Goal: Task Accomplishment & Management: Understand process/instructions

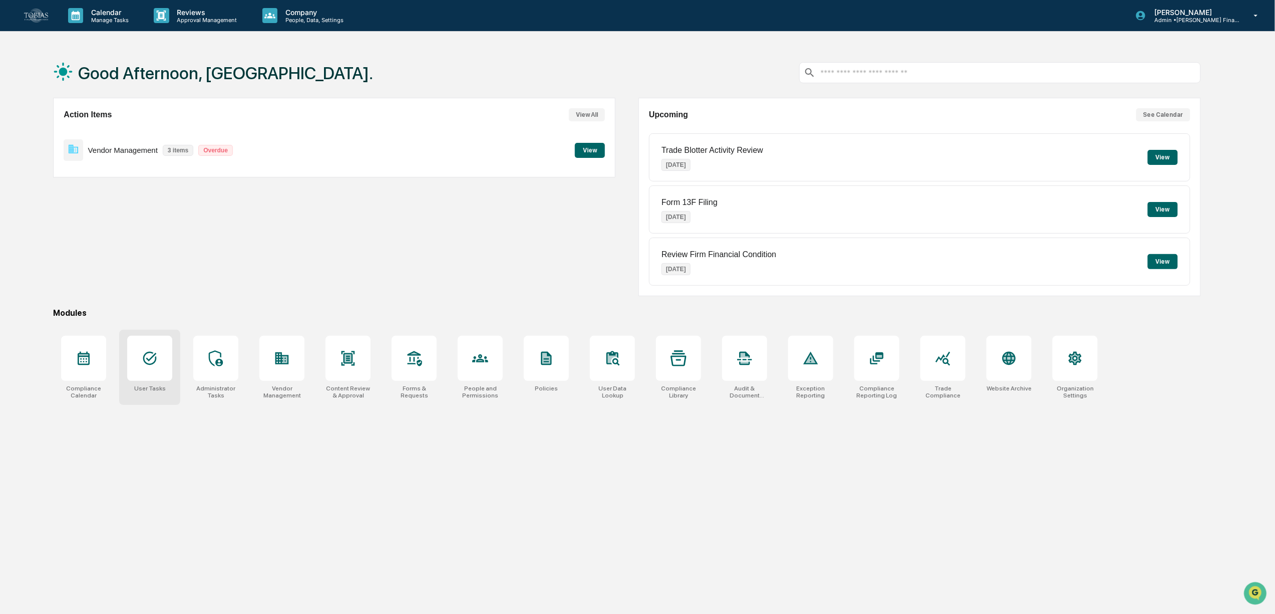
click at [138, 377] on div at bounding box center [149, 358] width 45 height 45
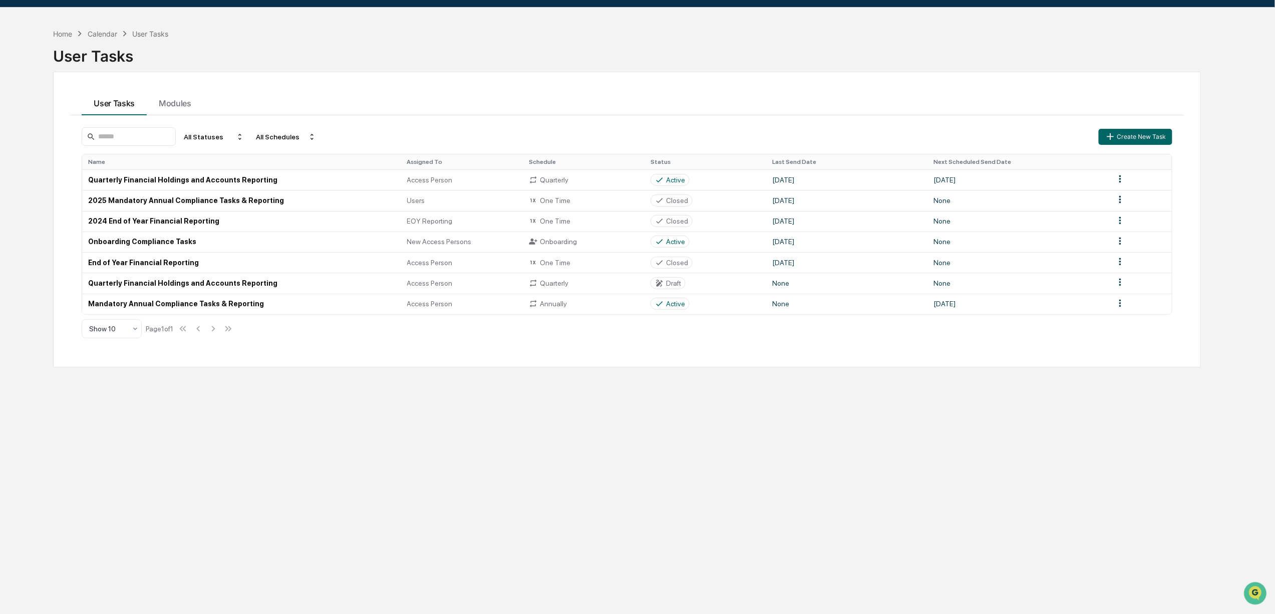
scroll to position [48, 0]
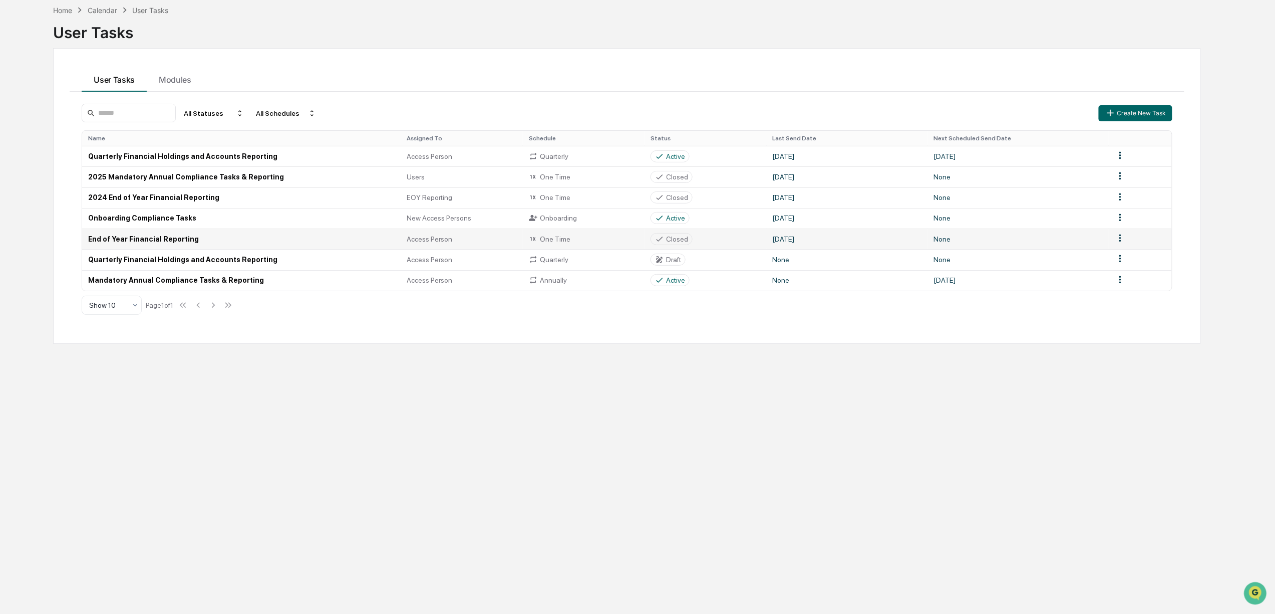
click at [139, 237] on td "End of Year Financial Reporting" at bounding box center [241, 238] width 319 height 21
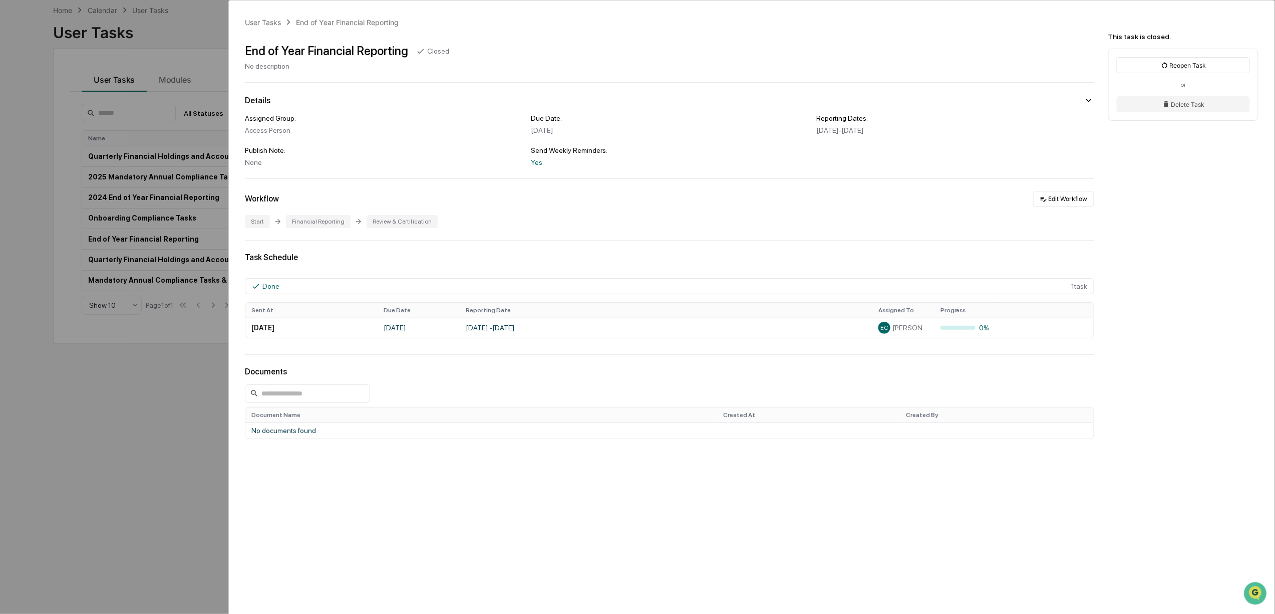
click at [187, 136] on div "User Tasks End of Year Financial Reporting End of Year Financial Reporting Clos…" at bounding box center [637, 307] width 1275 height 614
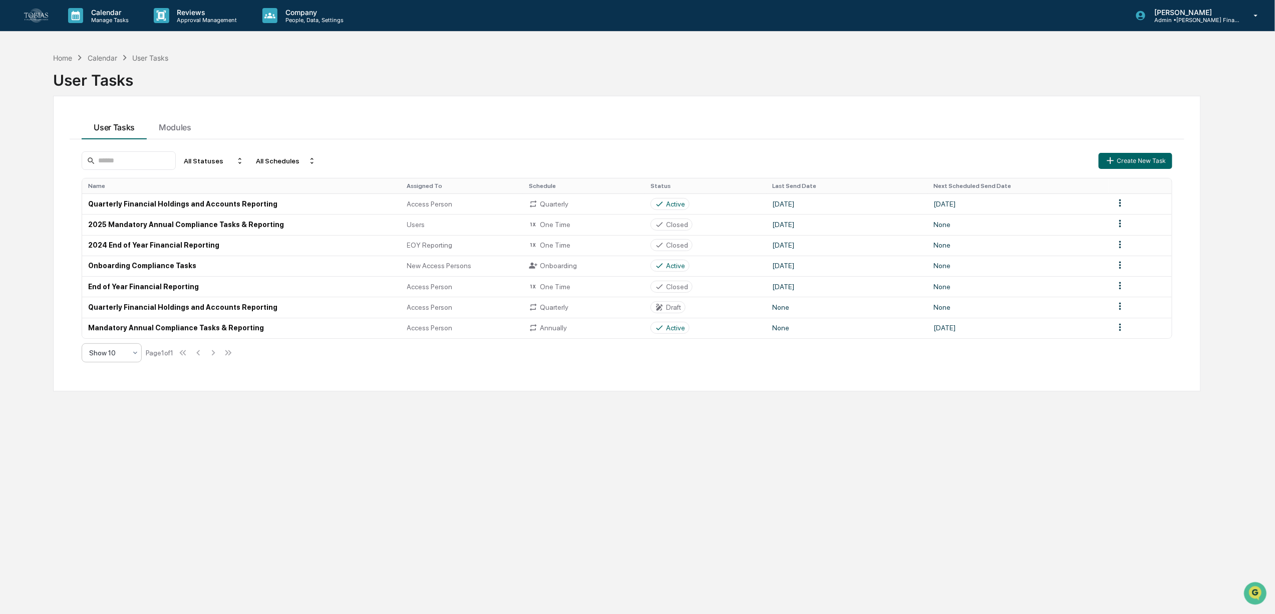
click at [102, 358] on div at bounding box center [107, 353] width 37 height 10
click at [119, 459] on div "Show 100" at bounding box center [112, 462] width 59 height 20
click at [168, 415] on div "Home Calendar User Tasks User Tasks User Tasks Modules All Statuses All Schedul…" at bounding box center [627, 355] width 1178 height 614
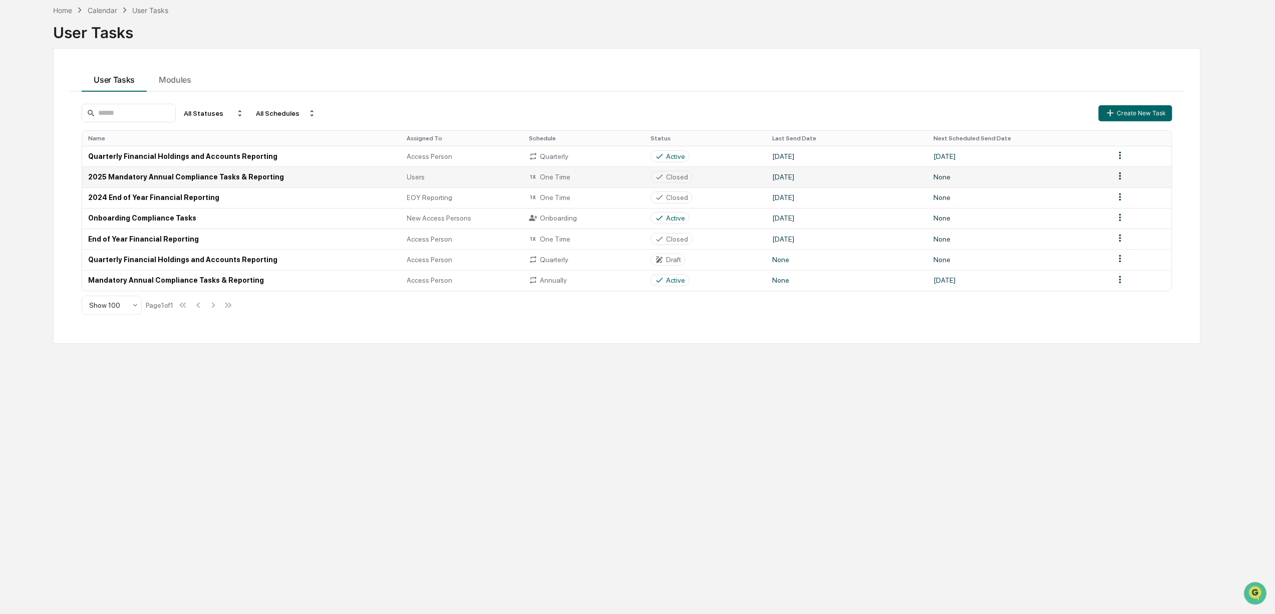
click at [191, 180] on td "2025 Mandatory Annual Compliance Tasks & Reporting" at bounding box center [241, 176] width 319 height 21
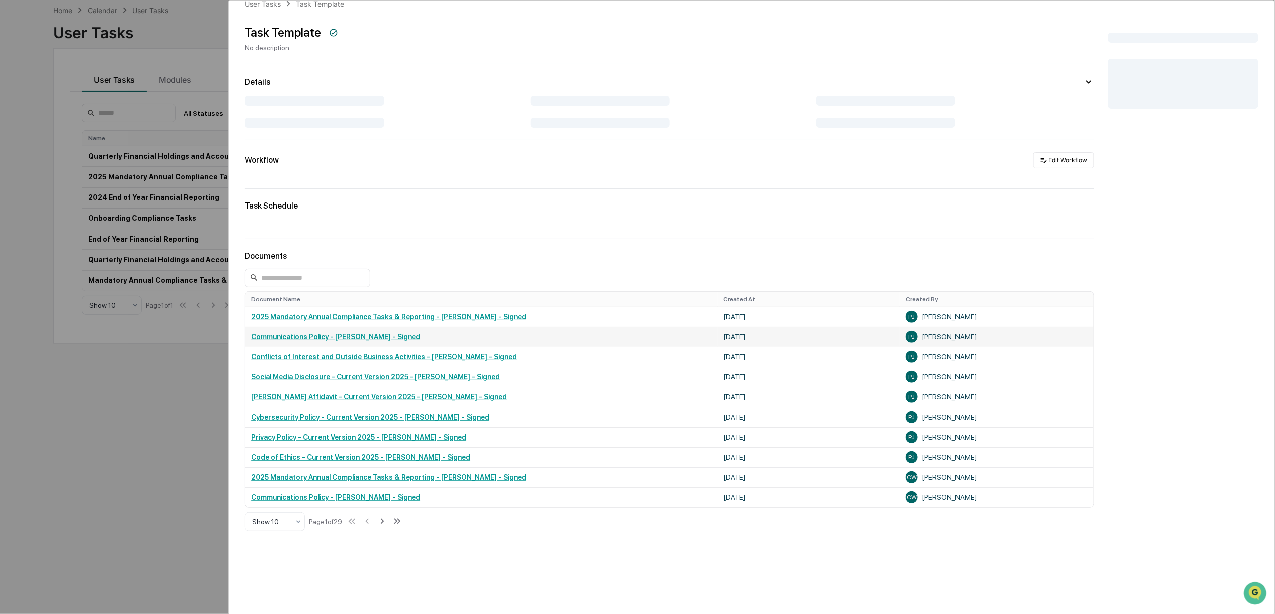
scroll to position [37, 0]
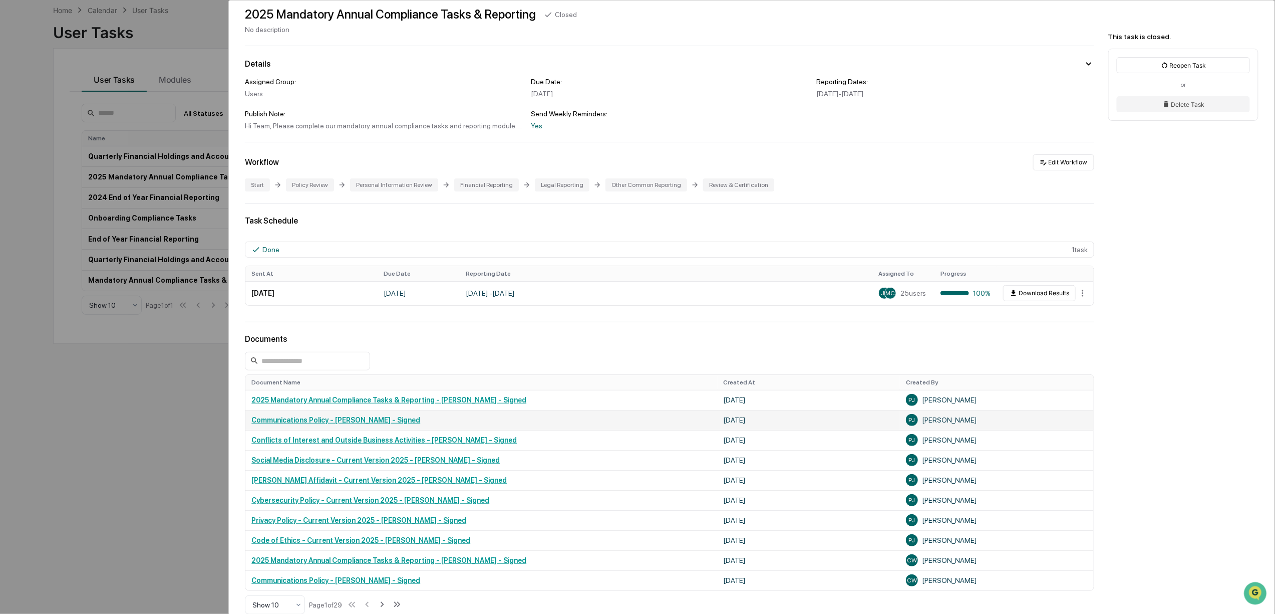
click at [349, 424] on link "Communications Policy - [PERSON_NAME] - Signed" at bounding box center [335, 420] width 169 height 8
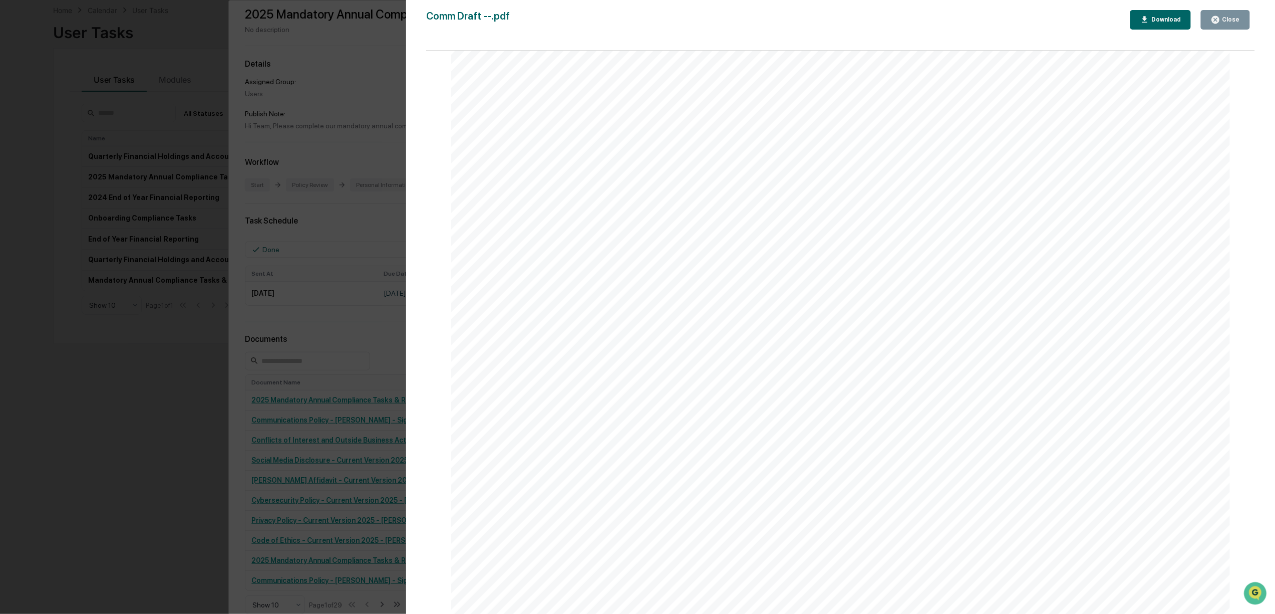
scroll to position [133, 0]
click at [1231, 23] on div "Close" at bounding box center [1231, 19] width 20 height 7
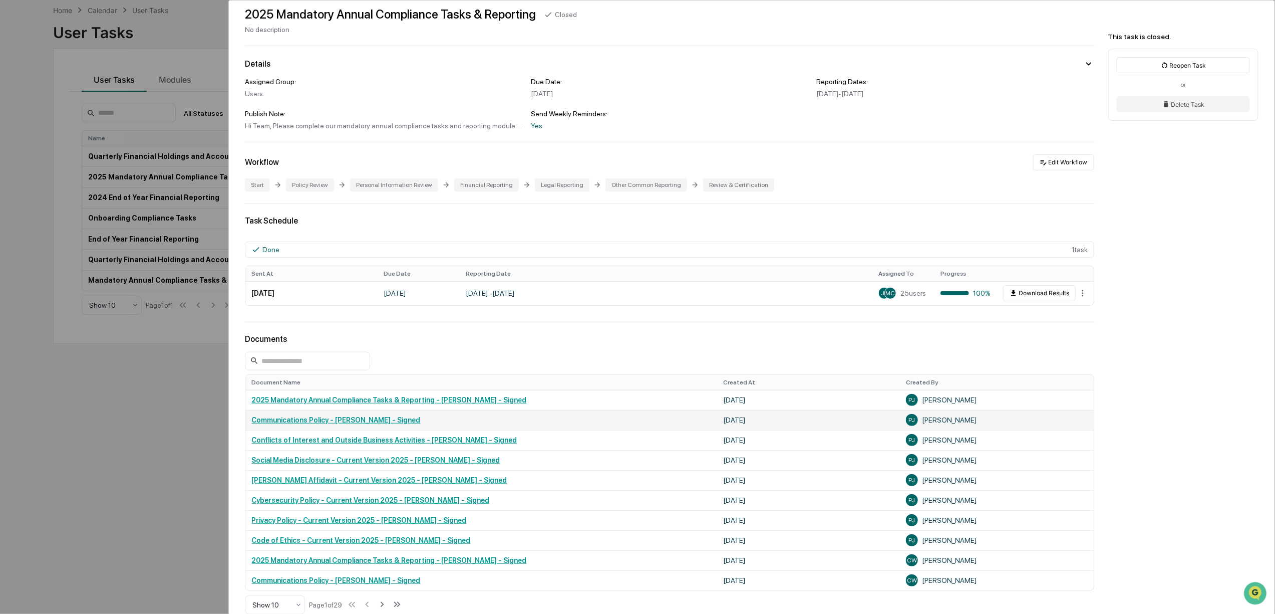
click at [346, 424] on link "Communications Policy - [PERSON_NAME] - Signed" at bounding box center [335, 420] width 169 height 8
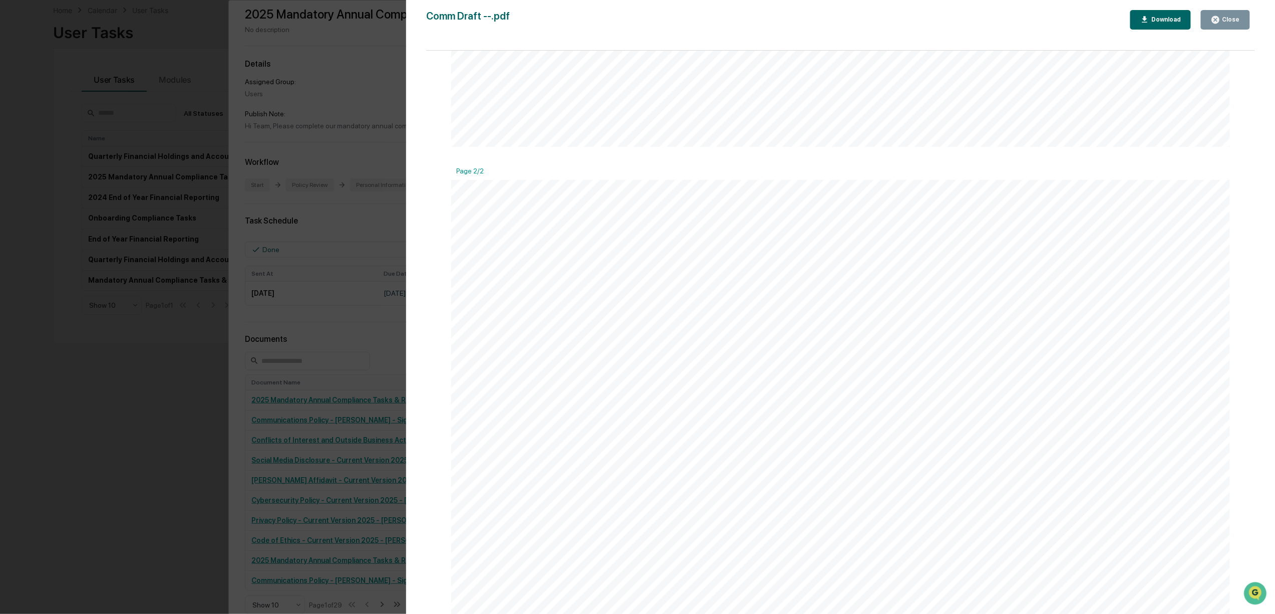
scroll to position [1002, 0]
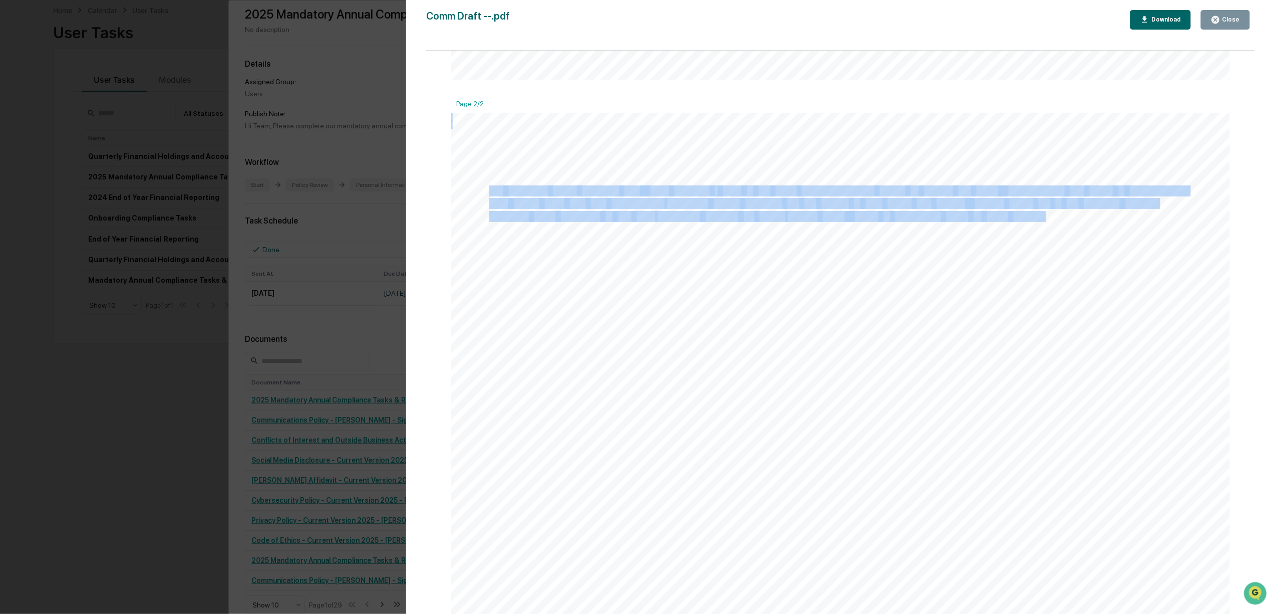
drag, startPoint x: 489, startPoint y: 189, endPoint x: 1043, endPoint y: 217, distance: 553.8
click at [1043, 217] on div "My signature below indicates that I have received a copy of the firm's Communic…" at bounding box center [840, 617] width 779 height 1008
copy div "My signature below indicates that I have received a copy of the firm's Communic…"
click at [1236, 21] on div "Close" at bounding box center [1231, 19] width 20 height 7
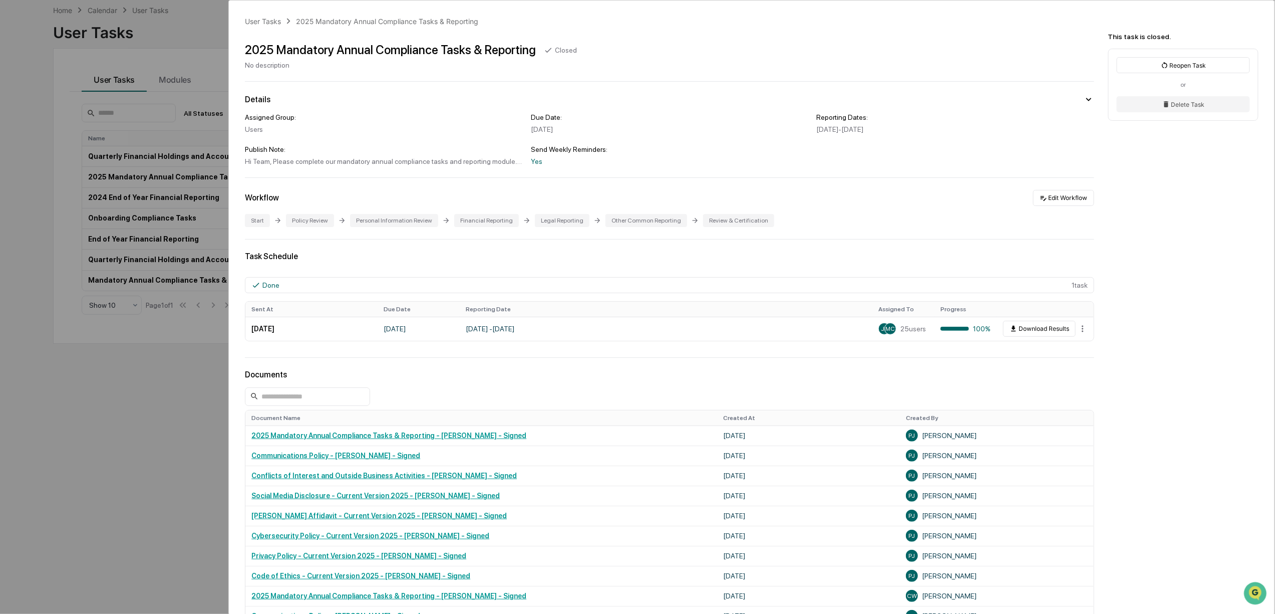
scroll to position [0, 0]
click at [197, 105] on div "User Tasks 2025 Mandatory Annual Compliance Tasks & Reporting 2025 Mandatory An…" at bounding box center [637, 307] width 1275 height 614
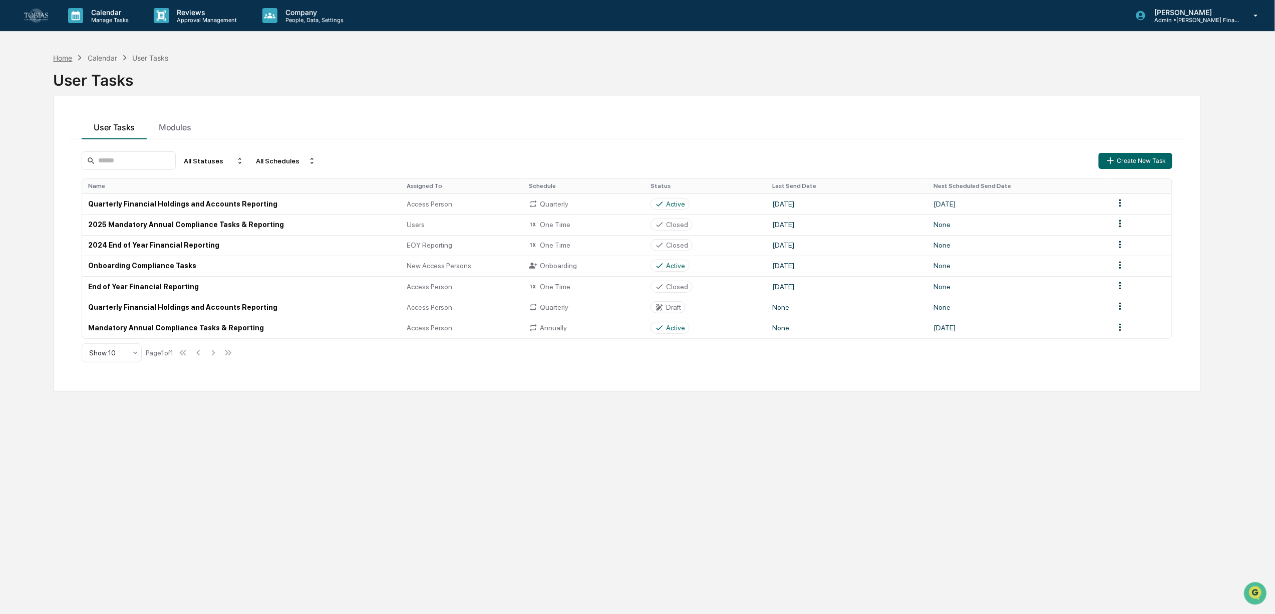
click at [63, 60] on div "Home" at bounding box center [62, 58] width 19 height 9
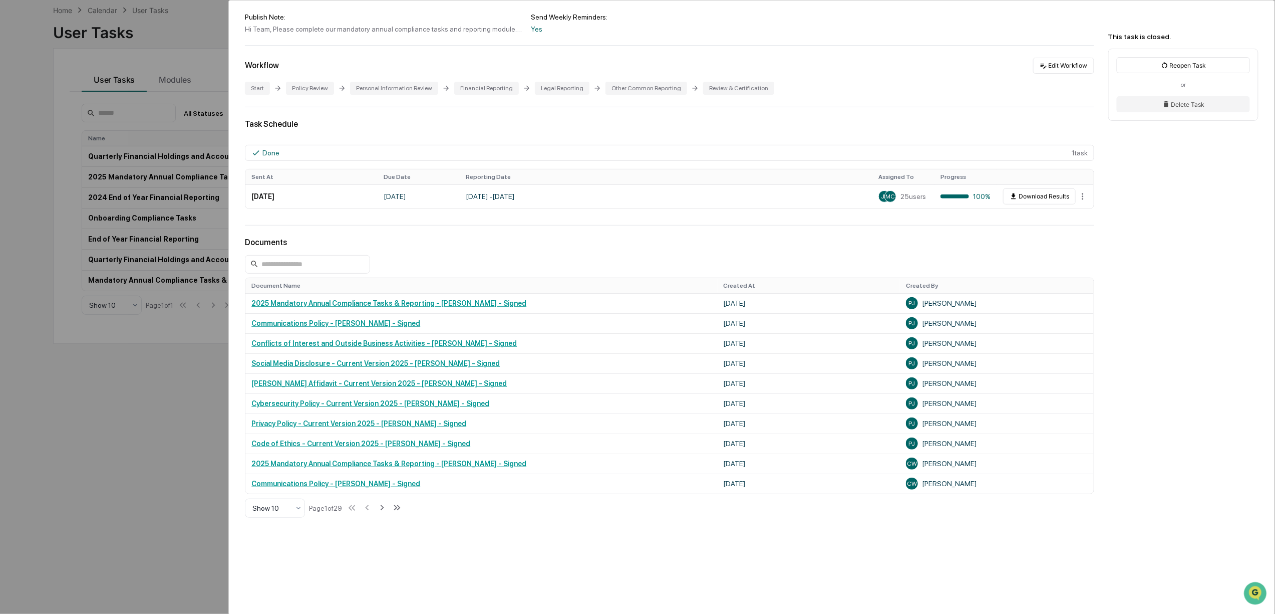
scroll to position [142, 0]
